Goal: Task Accomplishment & Management: Manage account settings

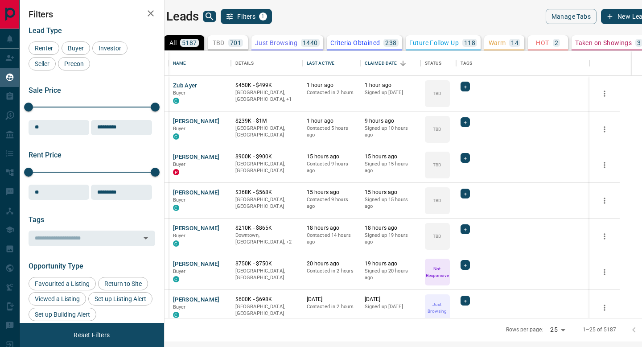
scroll to position [267, 474]
click at [1, 61] on div "Claim Leads" at bounding box center [41, 58] width 83 height 19
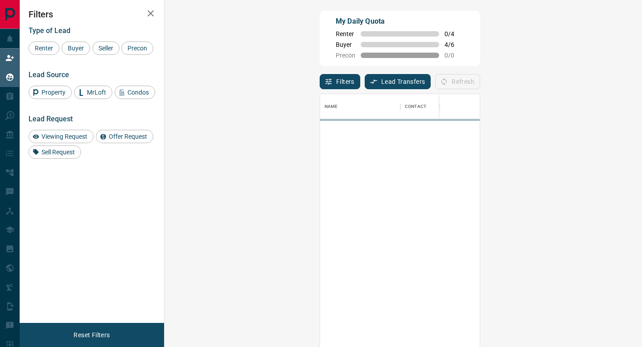
scroll to position [263, 459]
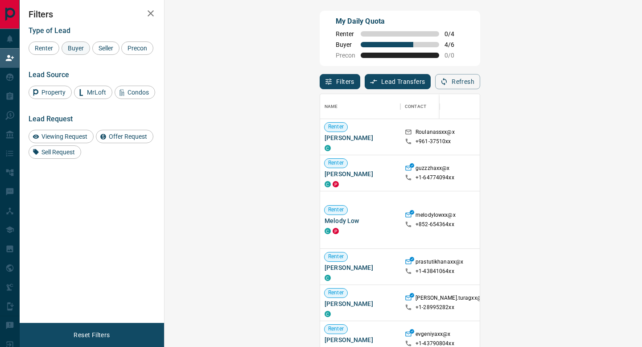
click at [87, 45] on span "Buyer" at bounding box center [76, 48] width 22 height 7
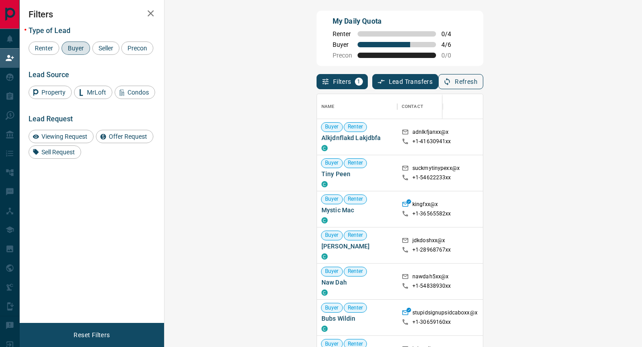
click at [451, 80] on icon "button" at bounding box center [447, 82] width 8 height 8
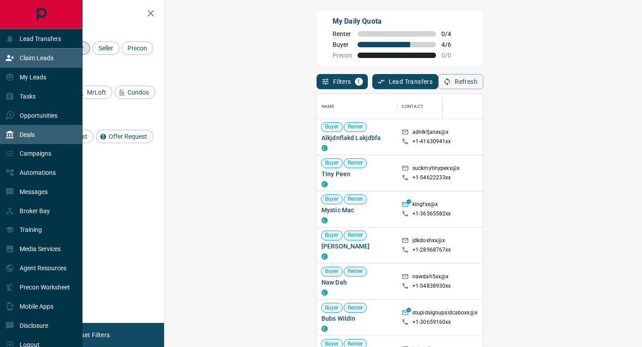
click at [14, 136] on icon at bounding box center [9, 134] width 9 height 9
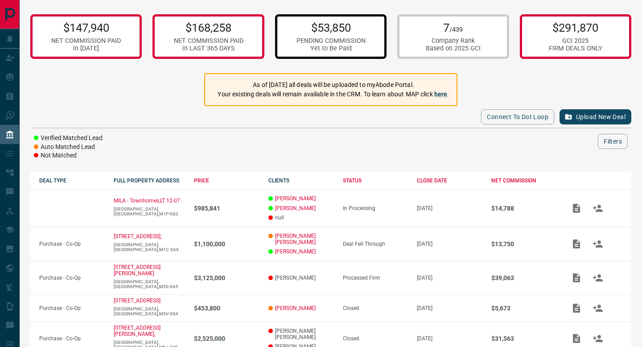
click at [368, 35] on div "$53,850 PENDING COMMISSION Yet to Be Paid" at bounding box center [331, 36] width 112 height 45
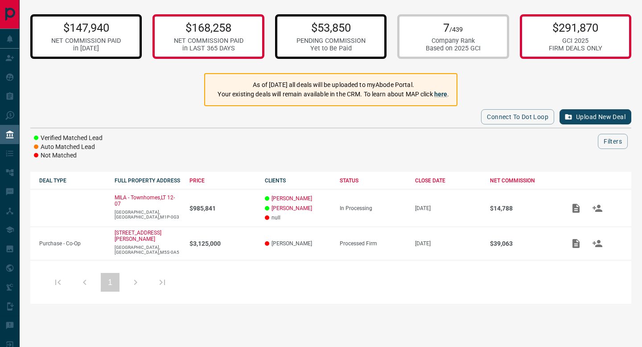
click at [104, 35] on div "$147,940 NET COMMISSION PAID in [DATE]" at bounding box center [86, 36] width 70 height 31
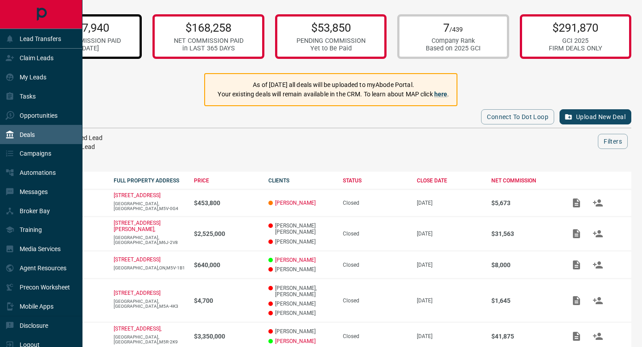
click at [10, 138] on icon at bounding box center [9, 134] width 9 height 9
